Goal: Information Seeking & Learning: Understand process/instructions

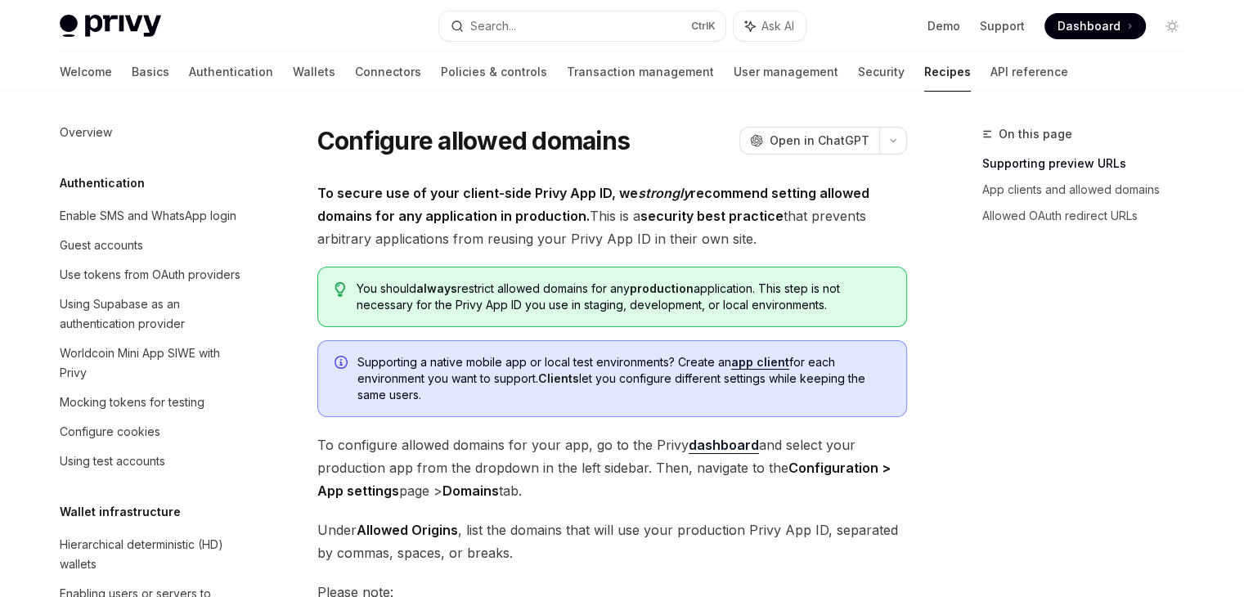
click at [773, 233] on span "To secure use of your client-side Privy App ID, we strongly recommend setting a…" at bounding box center [611, 216] width 589 height 69
drag, startPoint x: 347, startPoint y: 292, endPoint x: 833, endPoint y: 303, distance: 486.6
click at [833, 303] on div "You should always restrict allowed domains for any production application. This…" at bounding box center [611, 297] width 589 height 61
click at [324, 443] on span "To configure allowed domains for your app, go to the Privy dashboard and select…" at bounding box center [611, 467] width 589 height 69
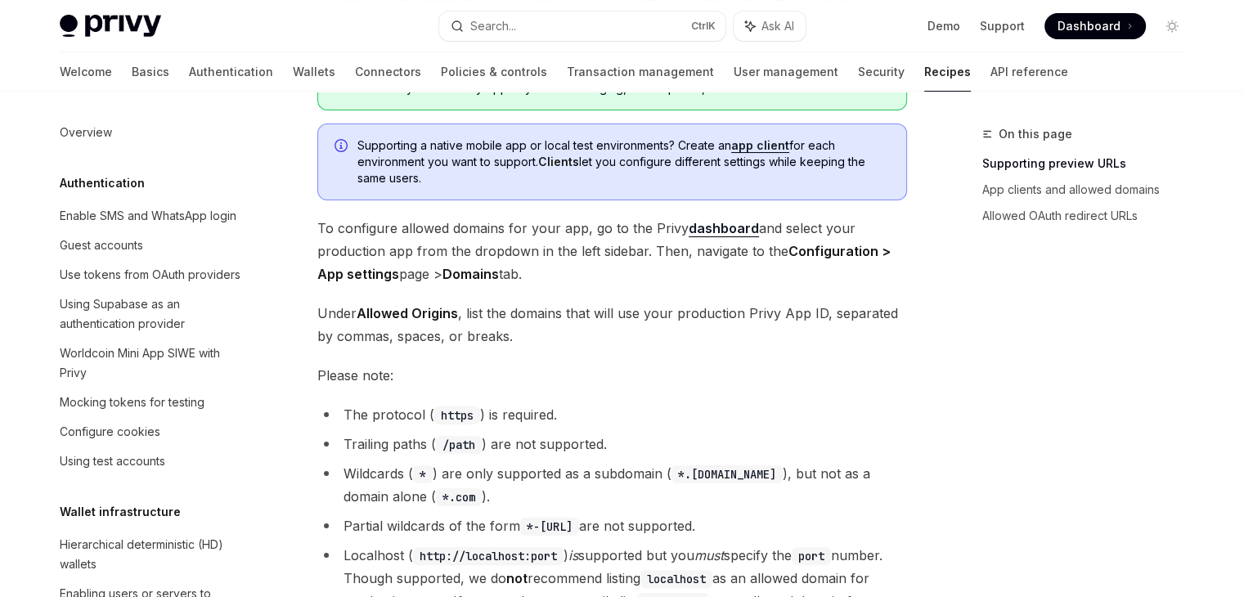
scroll to position [245, 0]
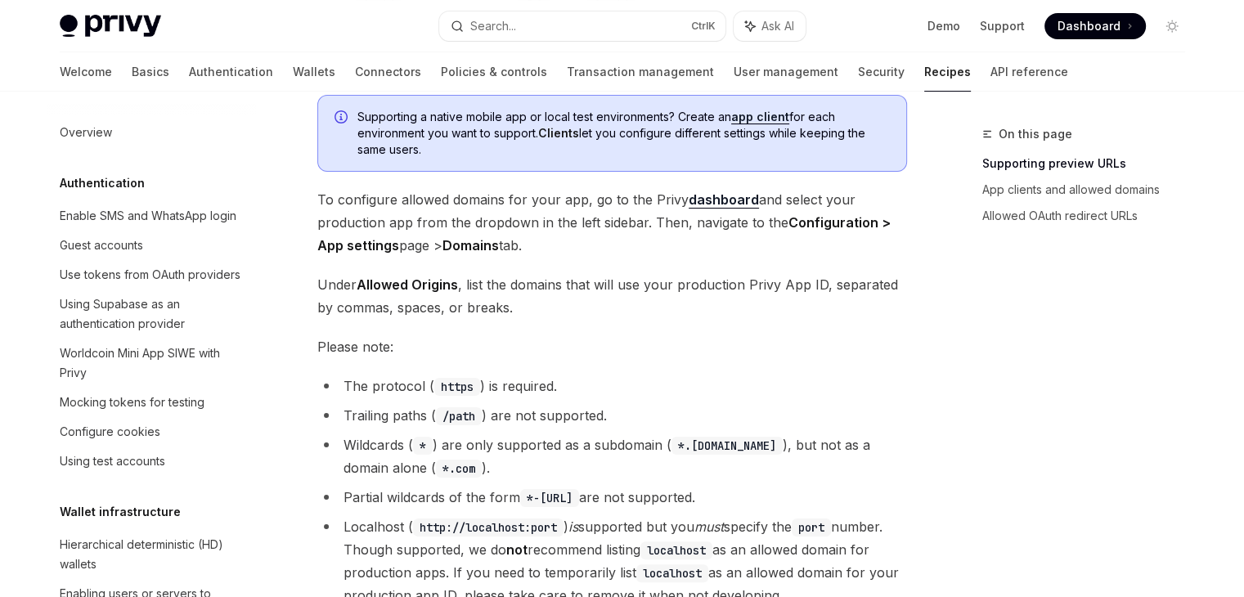
click at [347, 392] on li "The protocol ( https ) is required." at bounding box center [611, 385] width 589 height 23
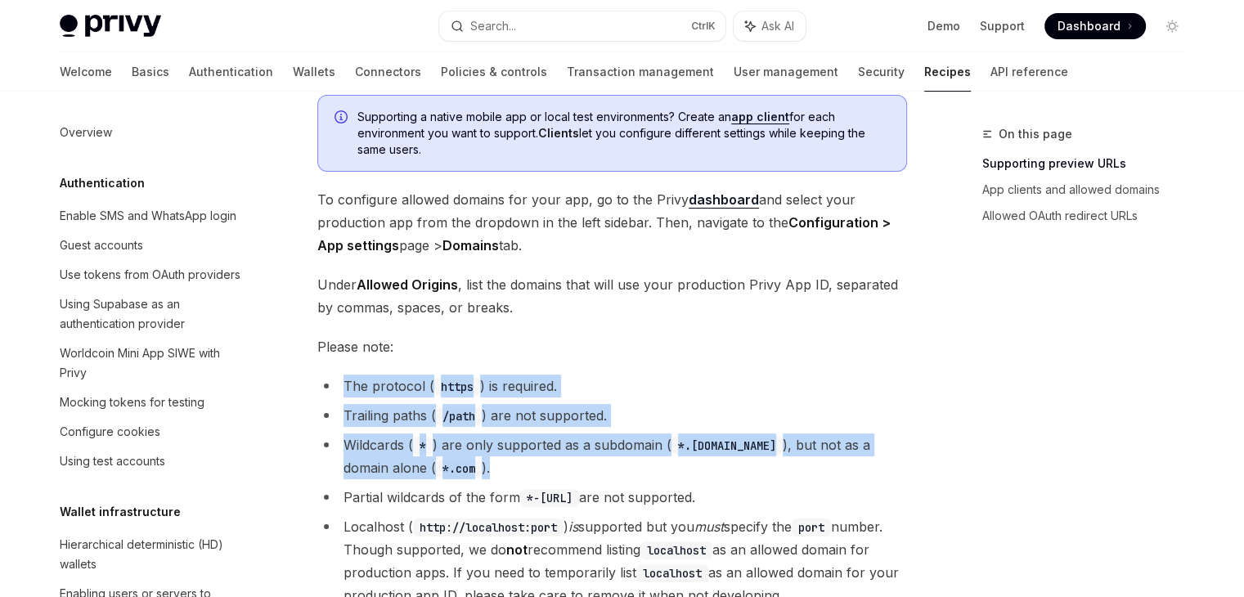
drag, startPoint x: 347, startPoint y: 387, endPoint x: 491, endPoint y: 473, distance: 168.0
click at [491, 473] on ul "The protocol ( https ) is required. Trailing paths ( /path ) are not supported.…" at bounding box center [611, 490] width 589 height 232
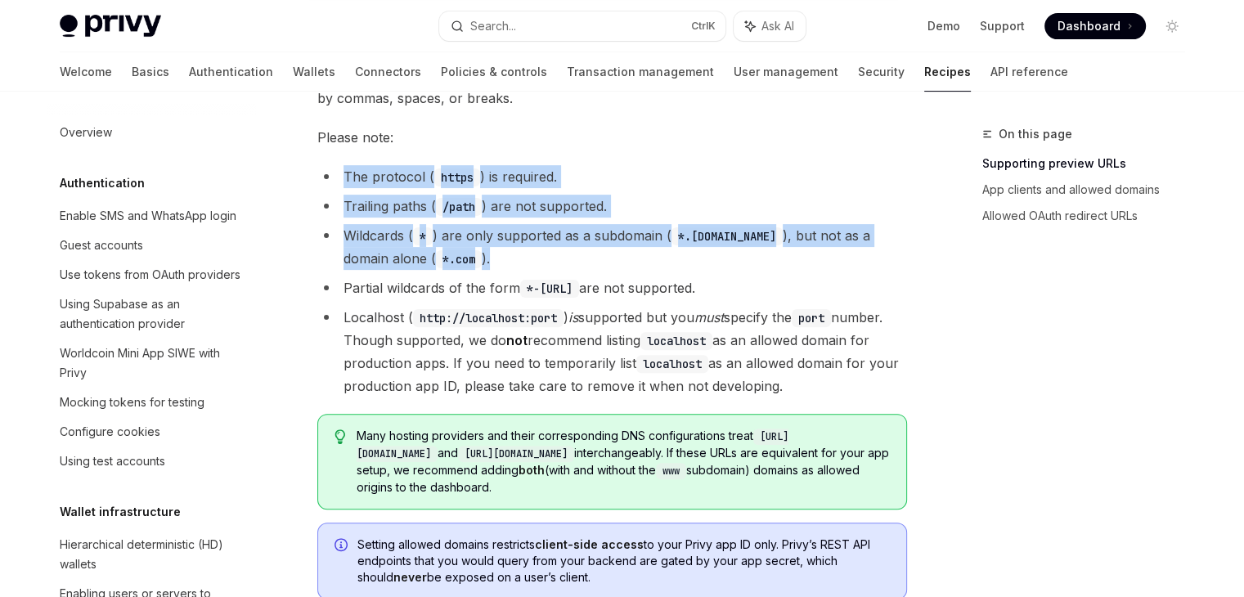
scroll to position [491, 0]
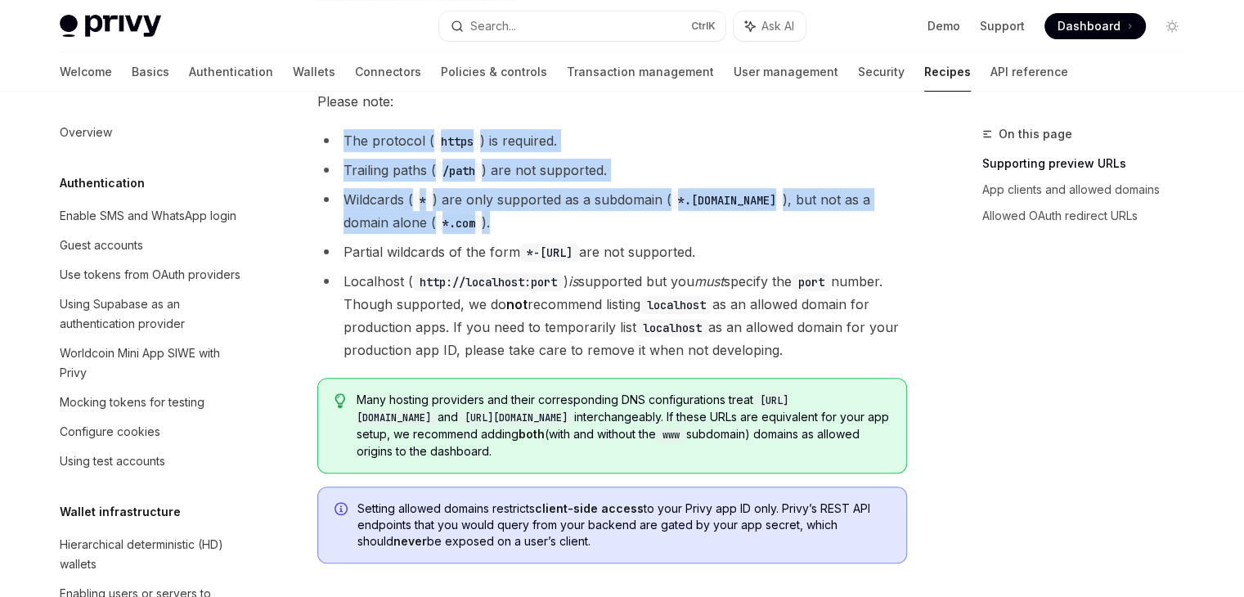
drag, startPoint x: 346, startPoint y: 279, endPoint x: 883, endPoint y: 343, distance: 540.9
click at [883, 343] on li "Localhost ( http://localhost:port ) is supported but you must specify the port …" at bounding box center [611, 316] width 589 height 92
click at [1029, 279] on div "On this page Supporting preview URLs App clients and allowed domains Allowed OA…" at bounding box center [1073, 360] width 249 height 473
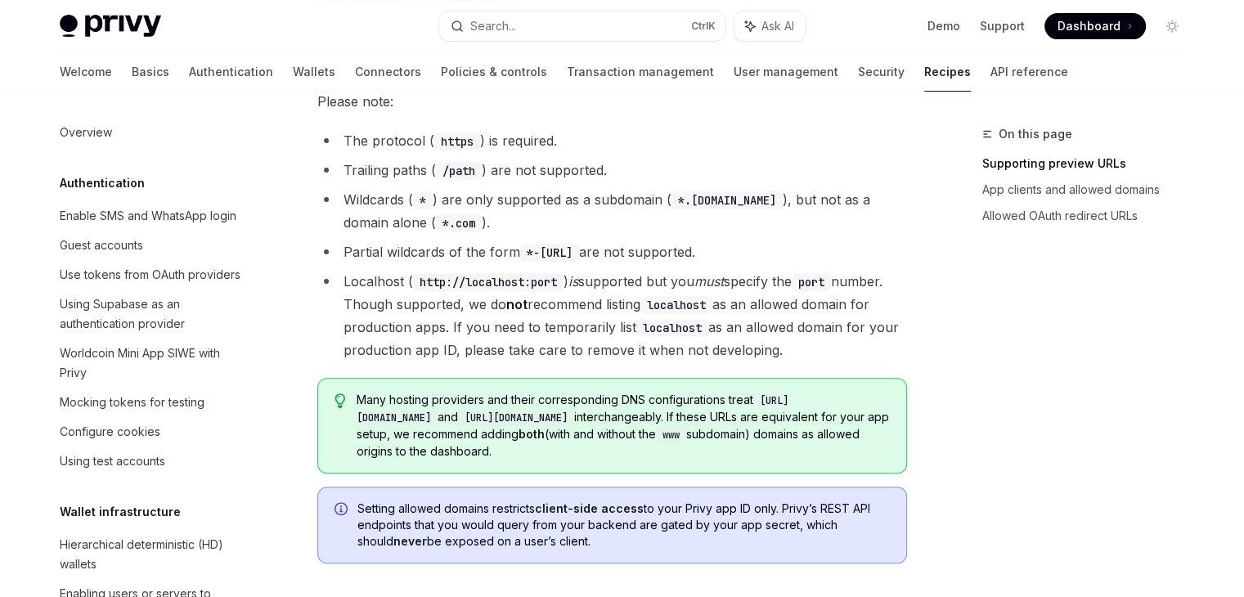
drag, startPoint x: 359, startPoint y: 404, endPoint x: 689, endPoint y: 449, distance: 333.4
click at [689, 449] on span "Many hosting providers and their corresponding DNS configurations treat [URL][D…" at bounding box center [622, 426] width 532 height 68
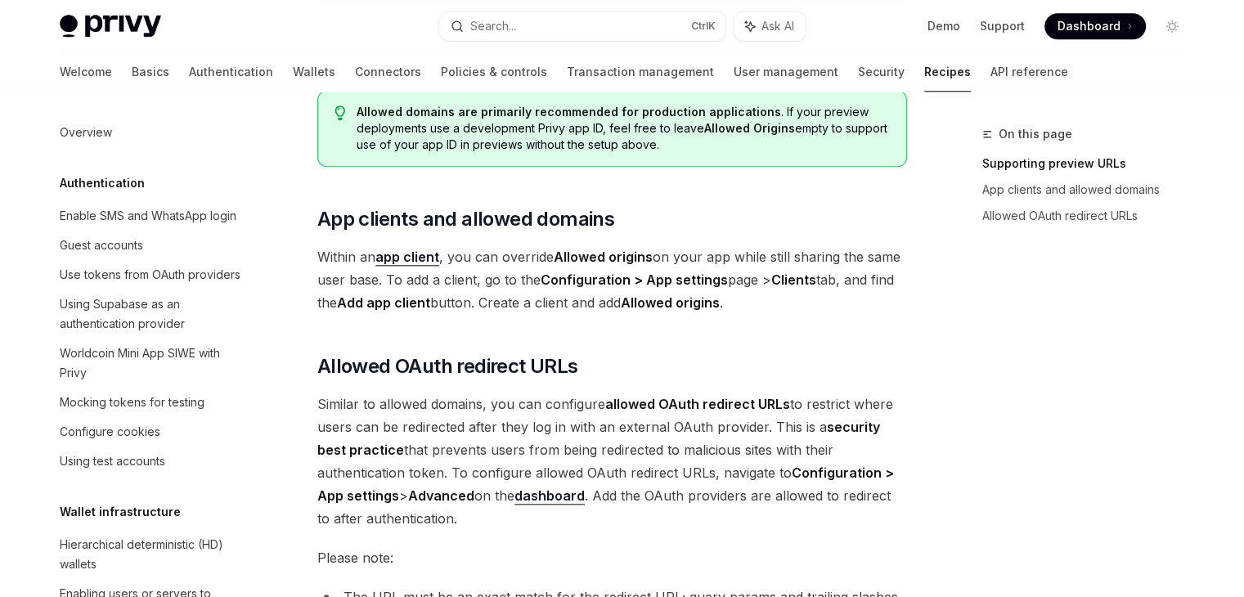
scroll to position [1717, 0]
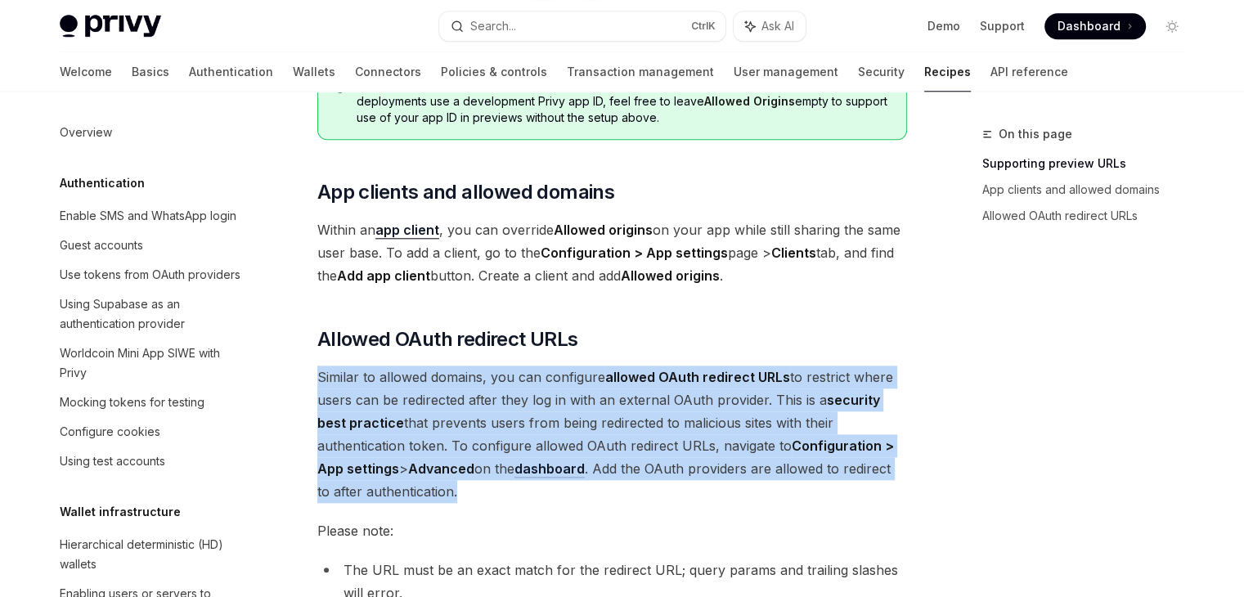
drag, startPoint x: 318, startPoint y: 386, endPoint x: 461, endPoint y: 504, distance: 185.3
click at [461, 503] on span "Similar to allowed domains, you can configure allowed OAuth redirect URLs to re…" at bounding box center [611, 433] width 589 height 137
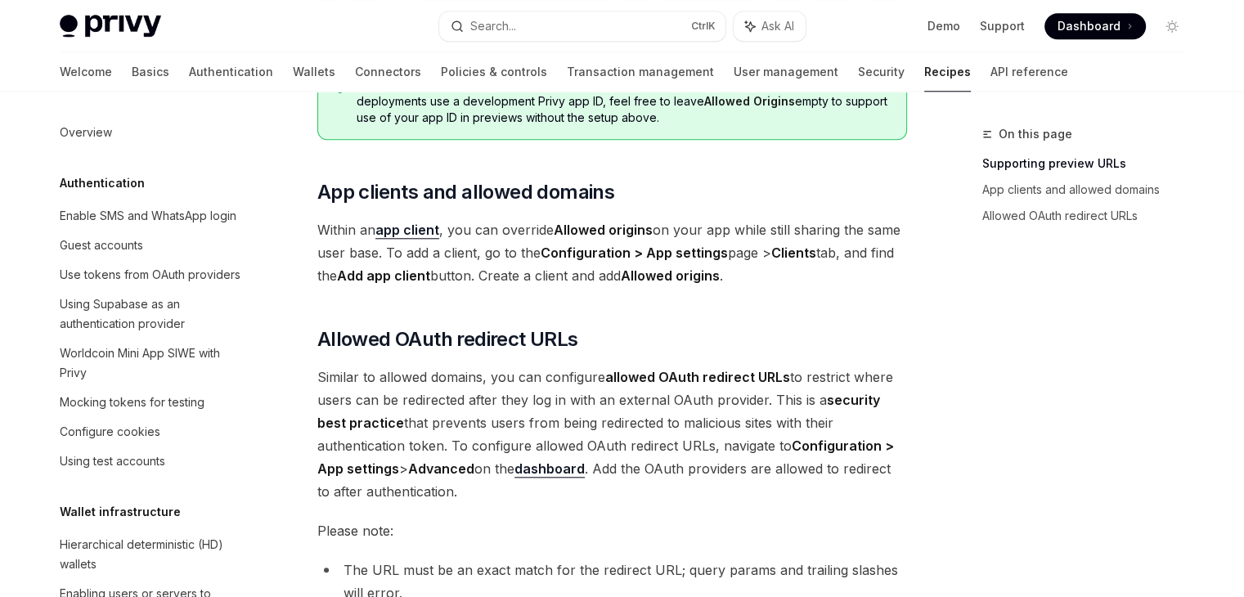
drag, startPoint x: 315, startPoint y: 238, endPoint x: 375, endPoint y: 248, distance: 61.3
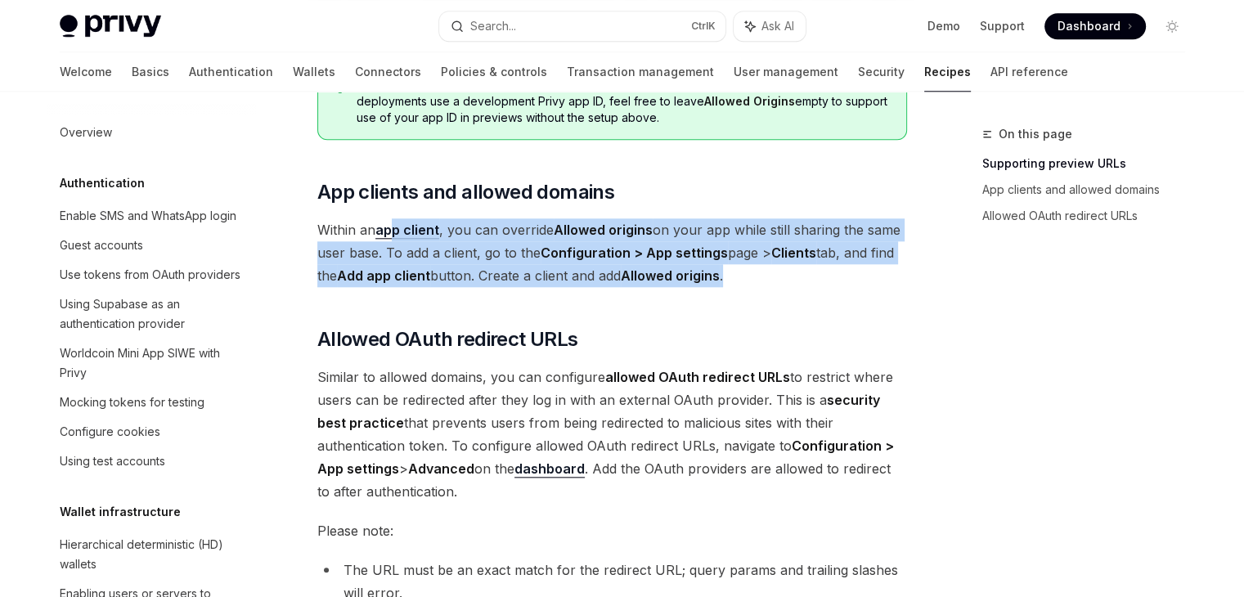
drag, startPoint x: 403, startPoint y: 248, endPoint x: 751, endPoint y: 282, distance: 349.2
click at [751, 282] on span "Within an app client , you can override Allowed origins on your app while still…" at bounding box center [611, 252] width 589 height 69
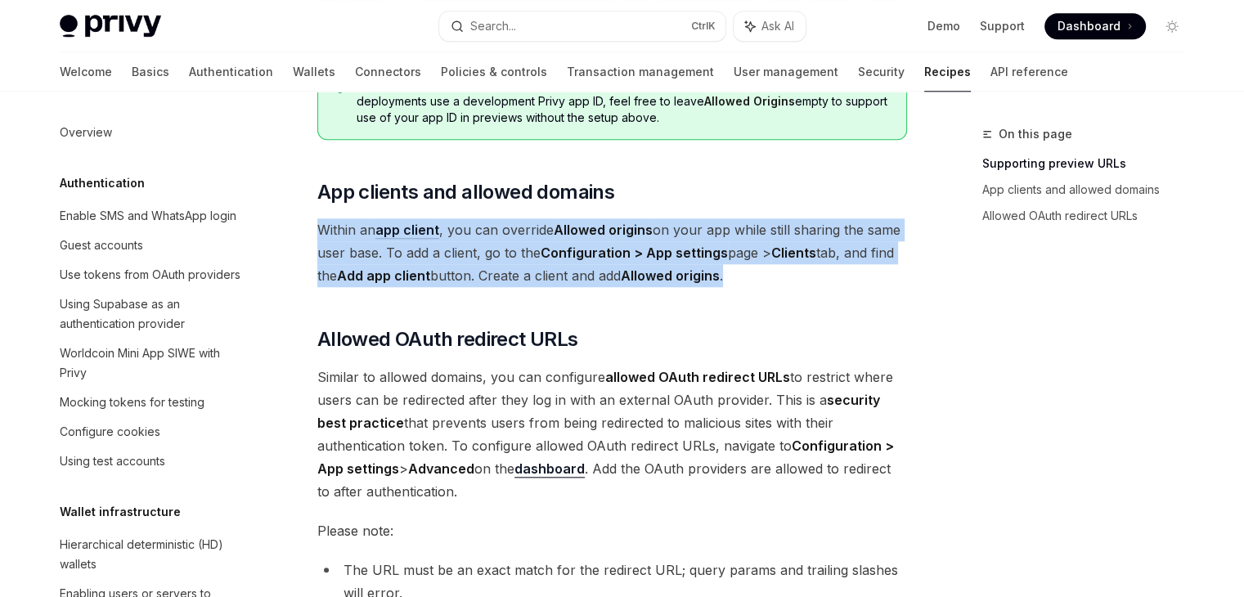
drag, startPoint x: 314, startPoint y: 232, endPoint x: 794, endPoint y: 290, distance: 483.4
